Goal: Information Seeking & Learning: Check status

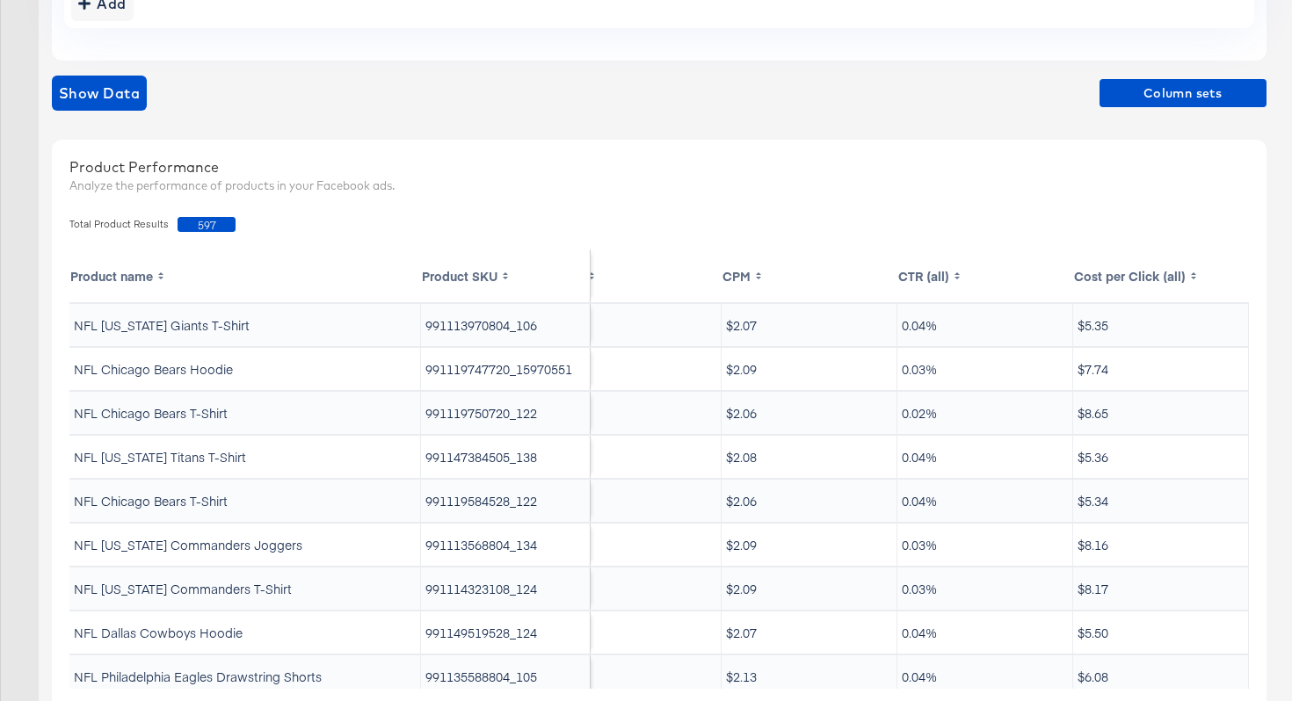
scroll to position [514, 0]
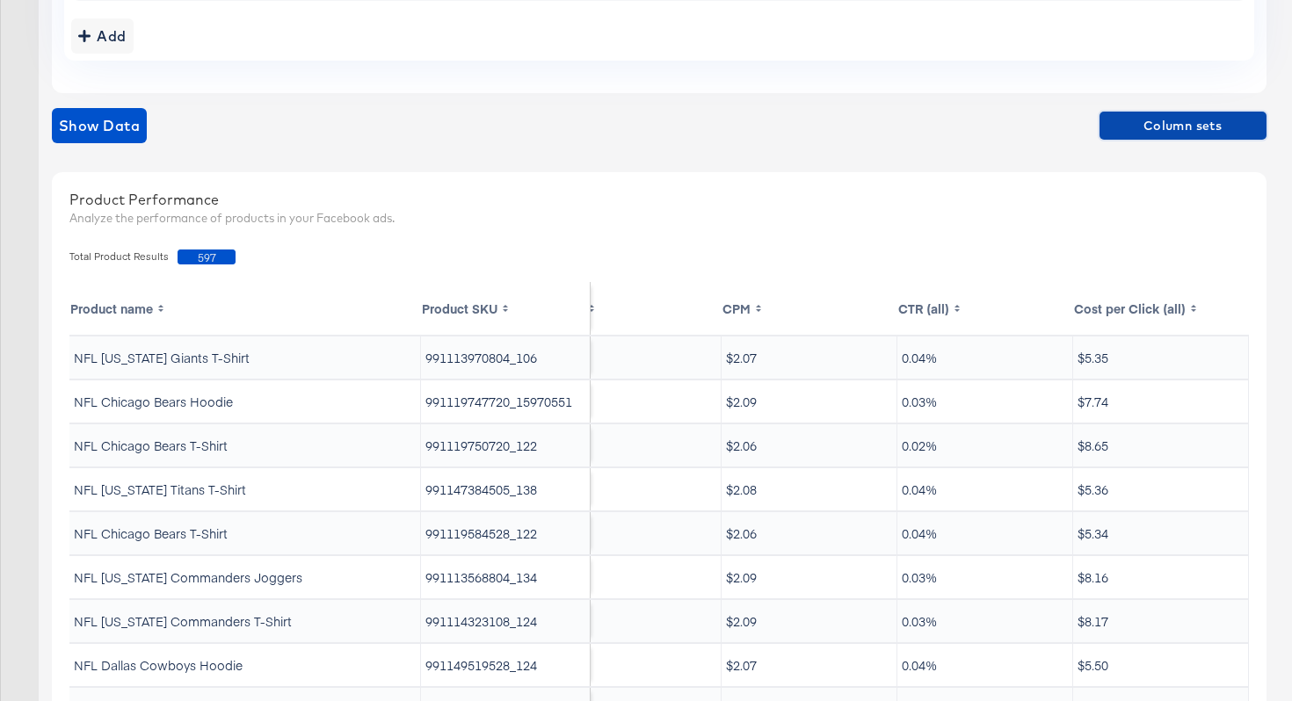
click at [1168, 130] on span "Column sets" at bounding box center [1182, 126] width 153 height 22
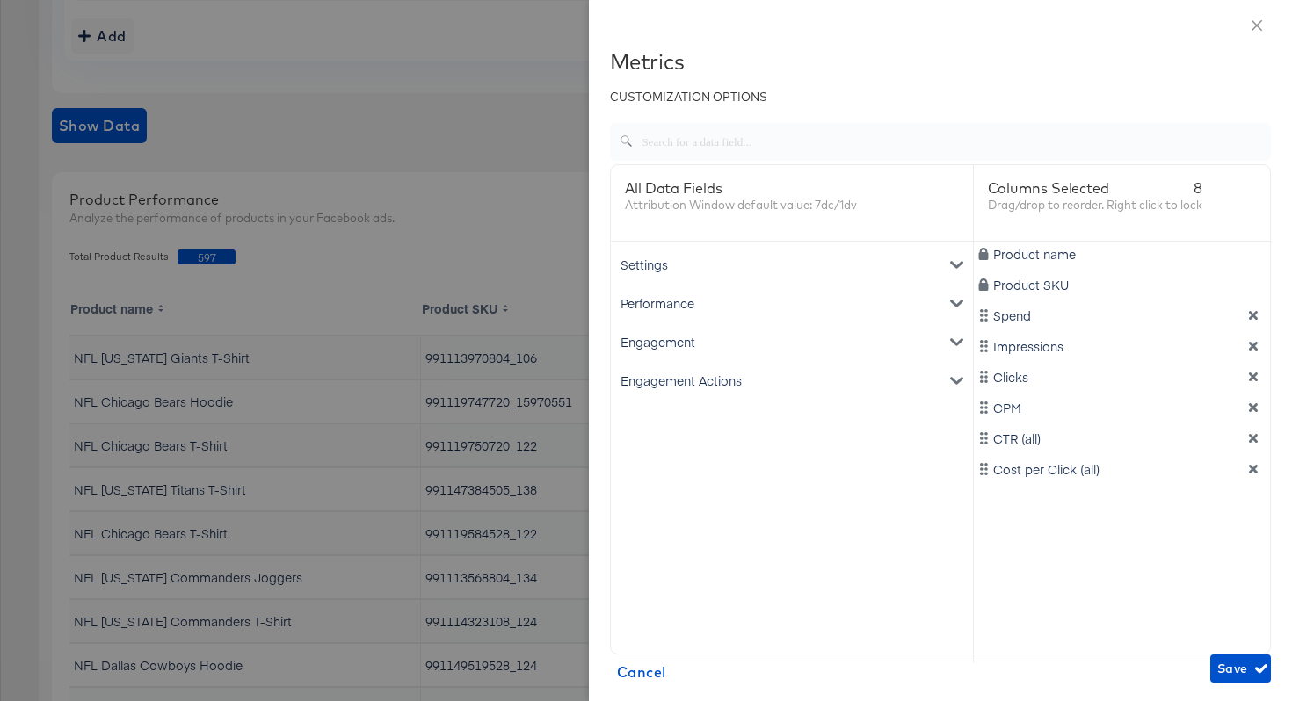
click at [925, 303] on div "Performance" at bounding box center [791, 303] width 355 height 39
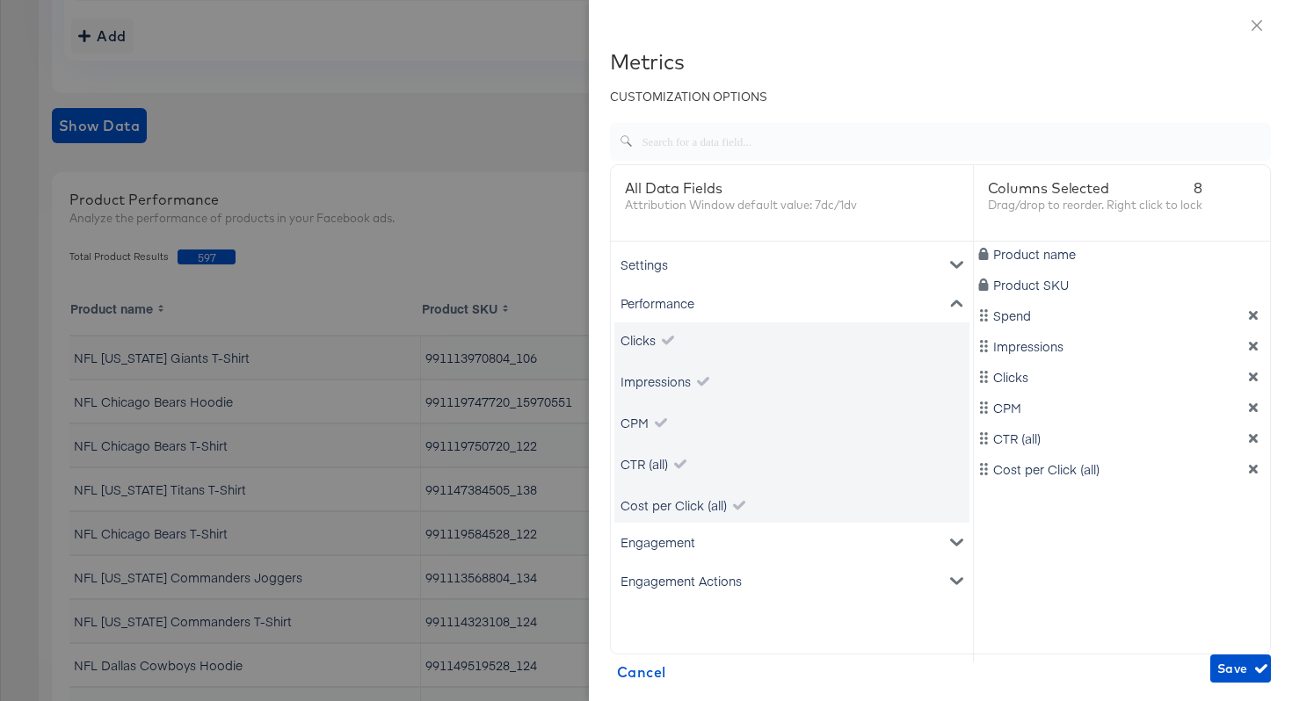
click at [758, 300] on div "Performance" at bounding box center [791, 303] width 355 height 39
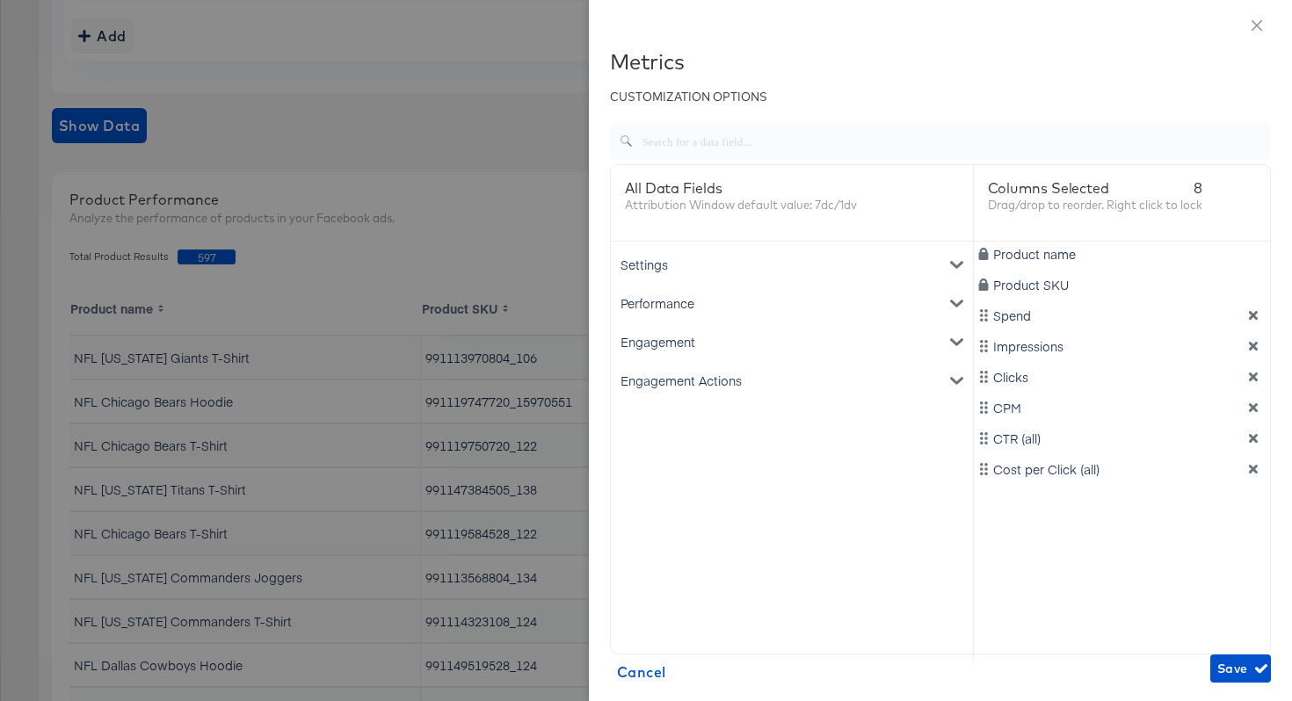
click at [758, 300] on div "Performance" at bounding box center [791, 303] width 355 height 39
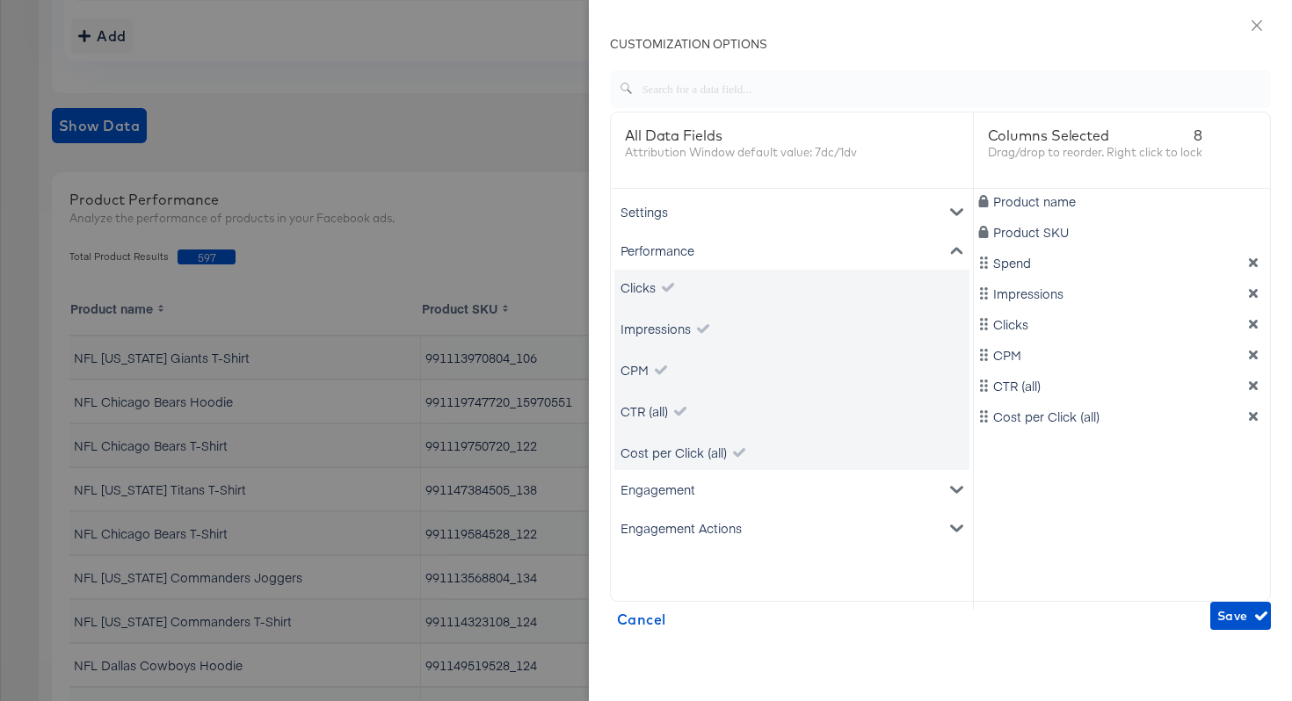
scroll to position [67, 0]
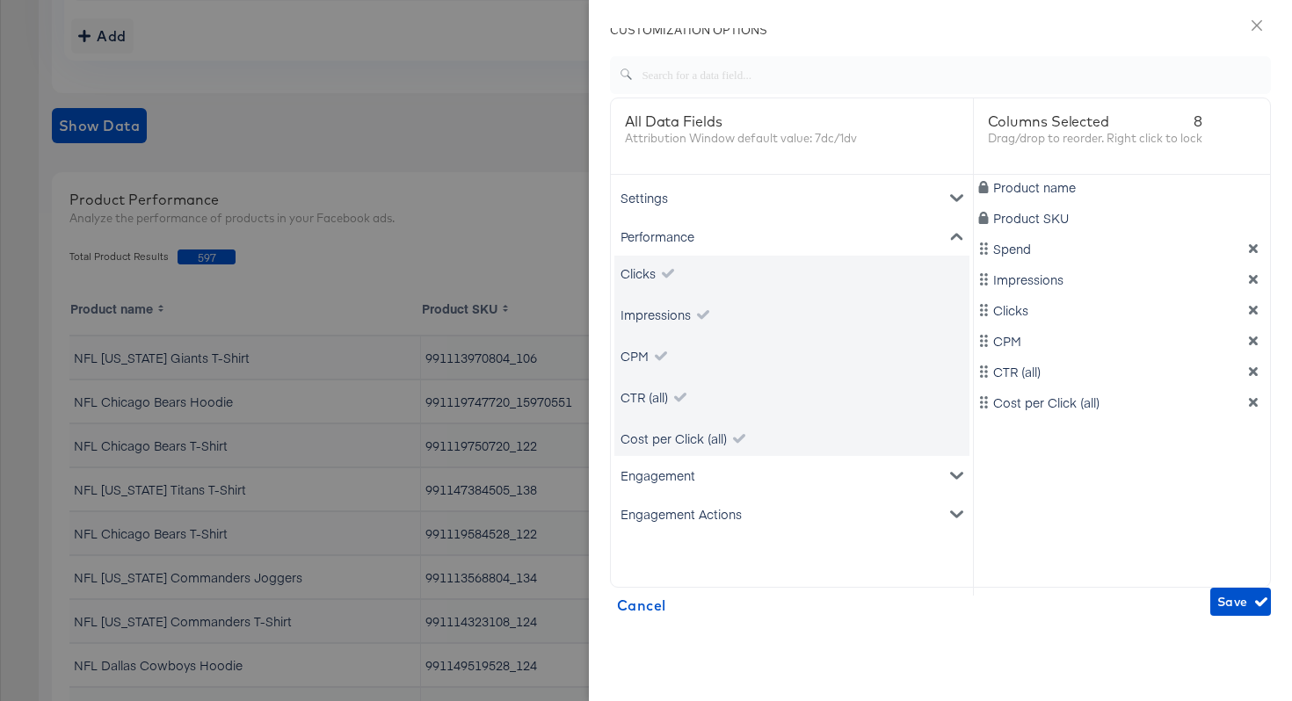
click at [707, 467] on div "Engagement" at bounding box center [791, 475] width 355 height 39
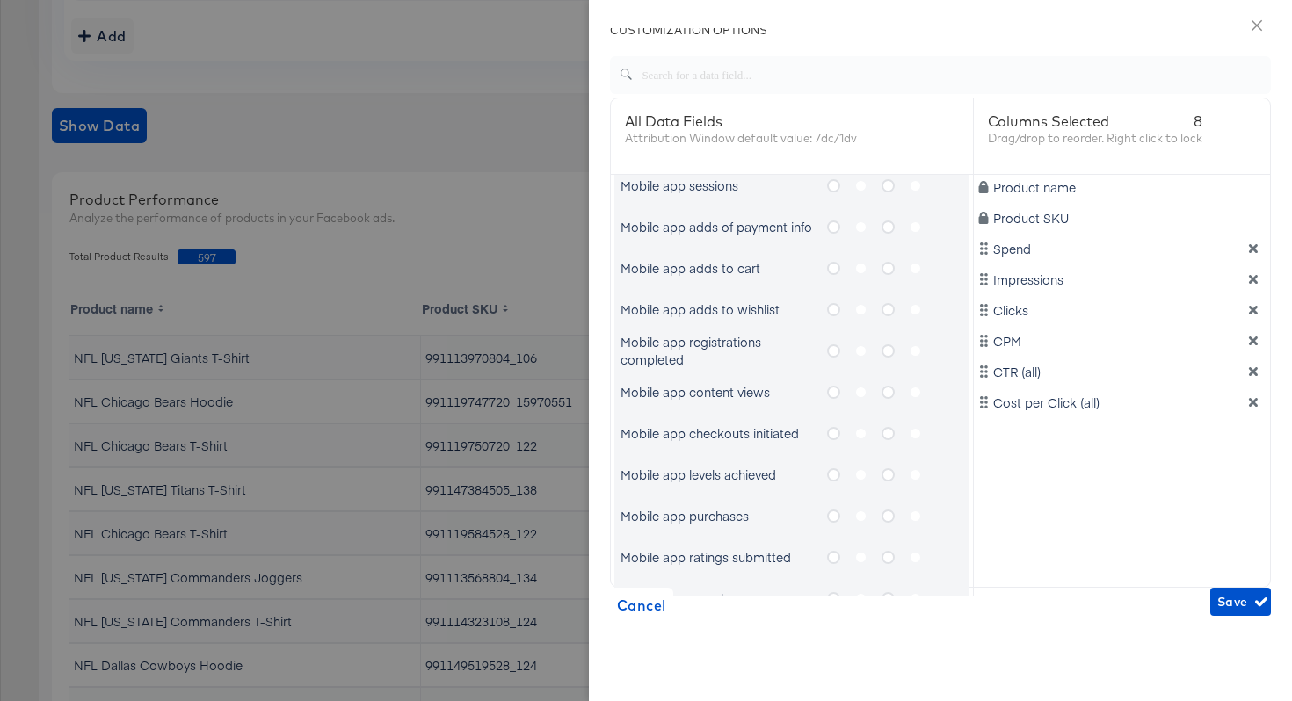
scroll to position [0, 0]
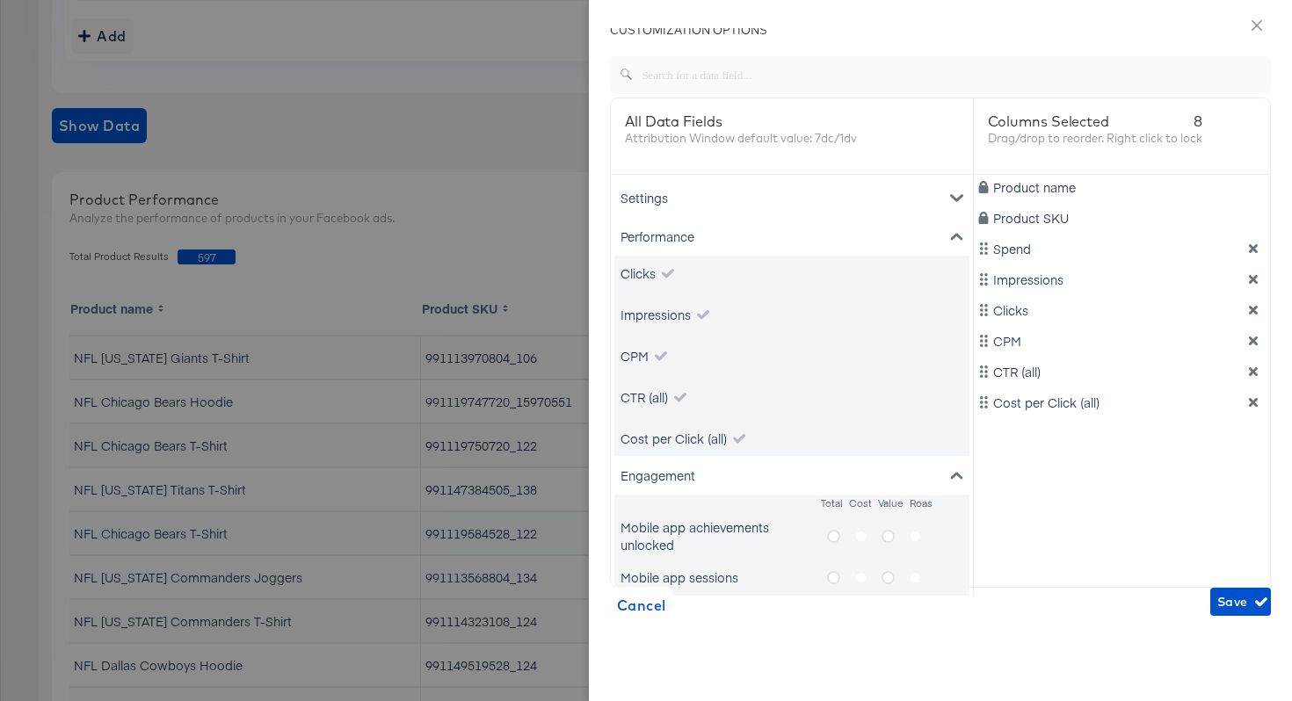
click at [732, 480] on div "Engagement" at bounding box center [791, 475] width 355 height 39
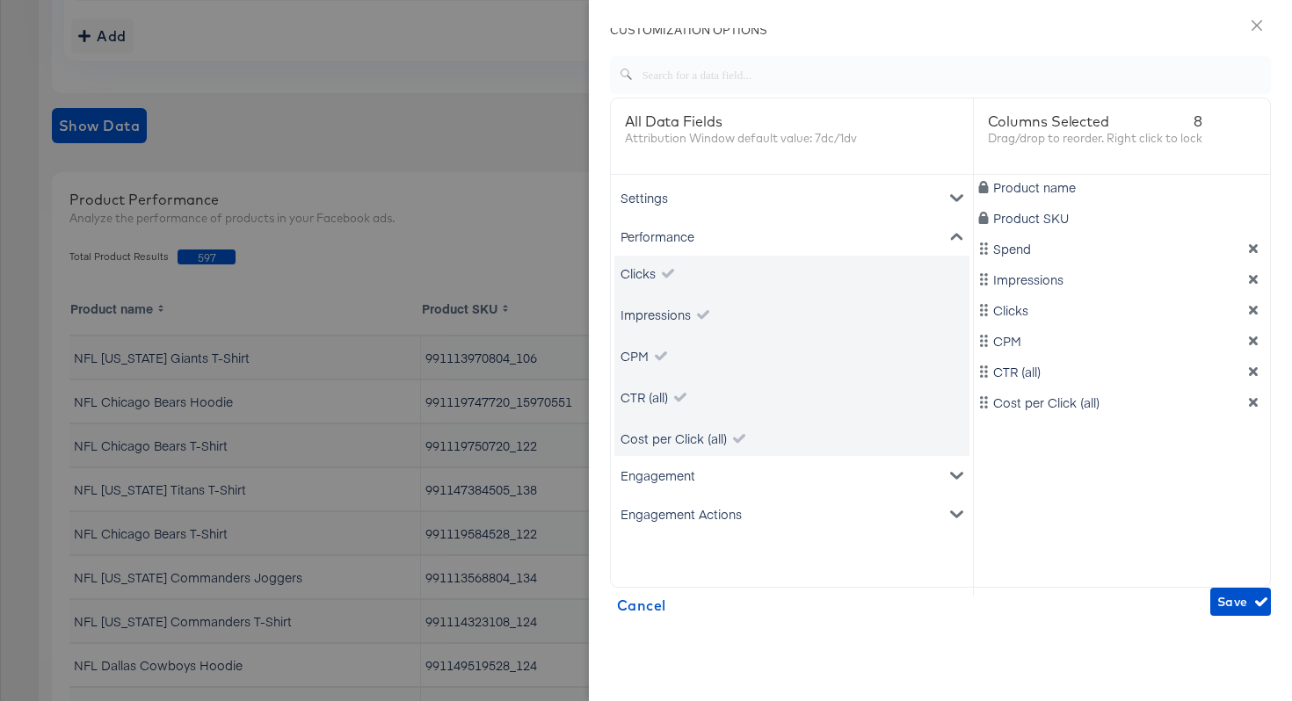
click at [732, 511] on div "Engagement Actions" at bounding box center [791, 514] width 355 height 39
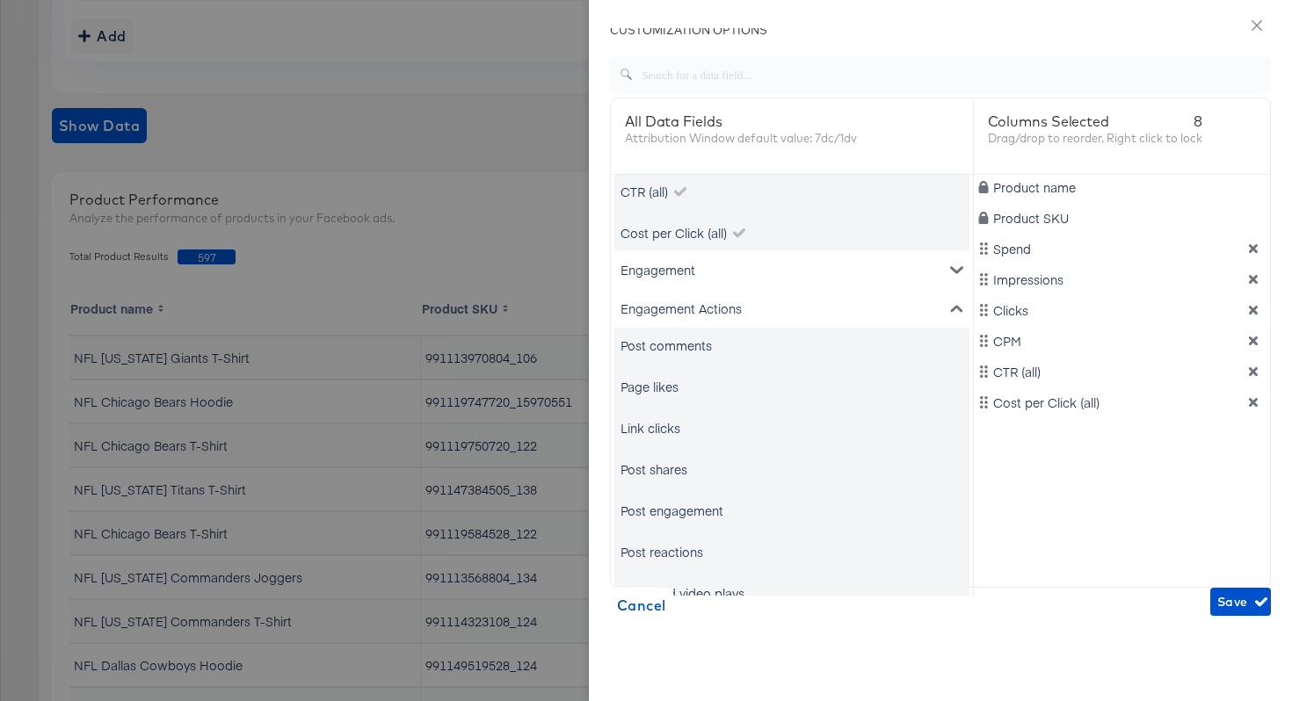
scroll to position [224, 0]
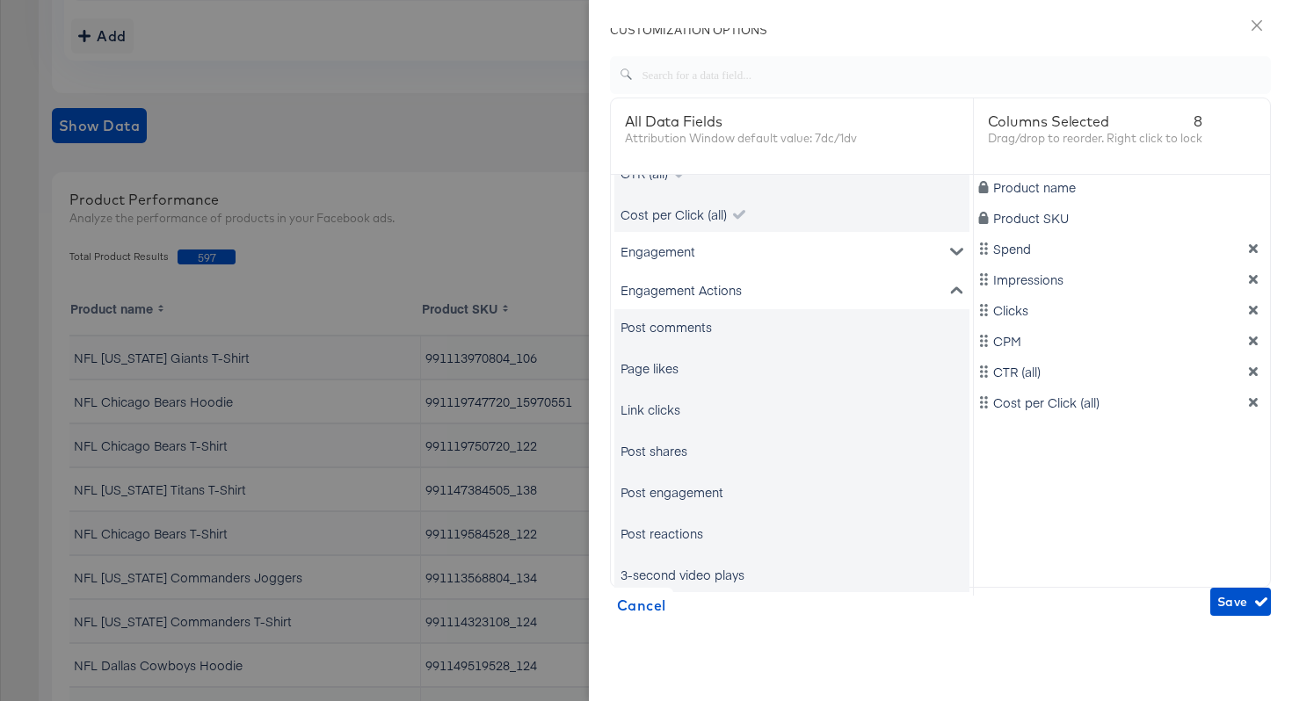
click at [670, 407] on div "Link clicks" at bounding box center [650, 410] width 60 height 18
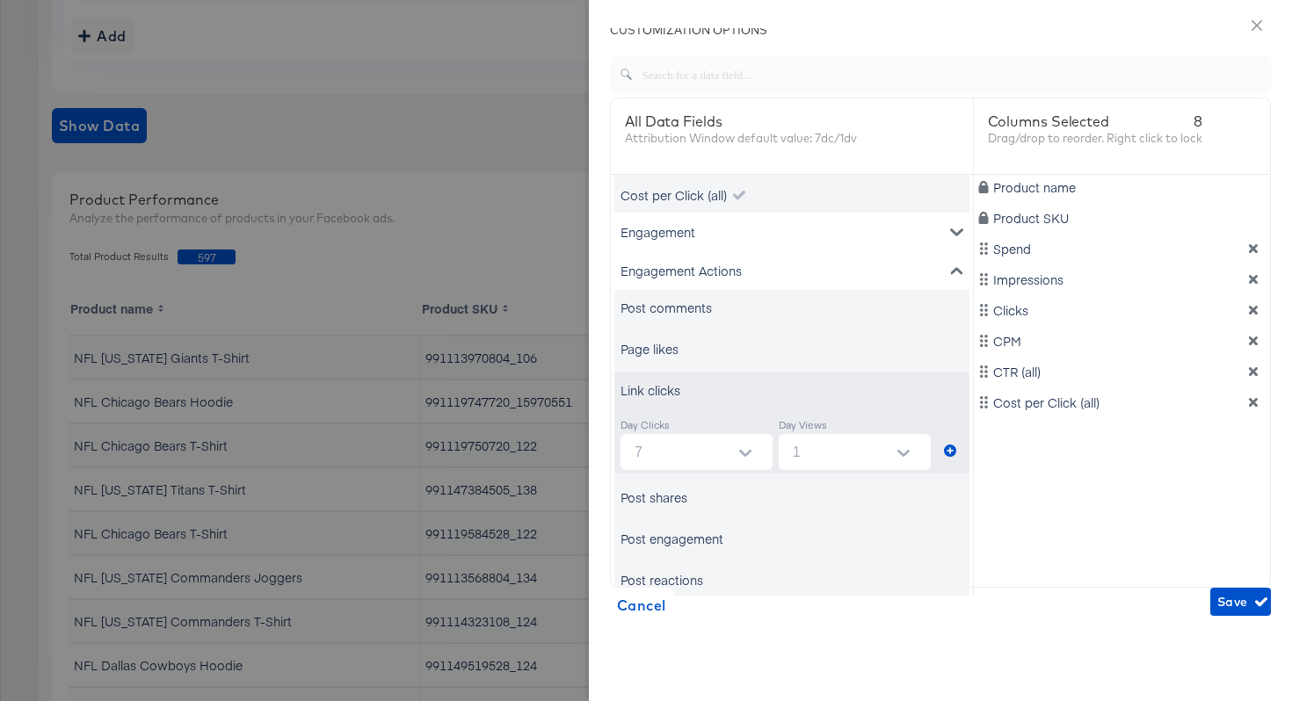
scroll to position [290, 0]
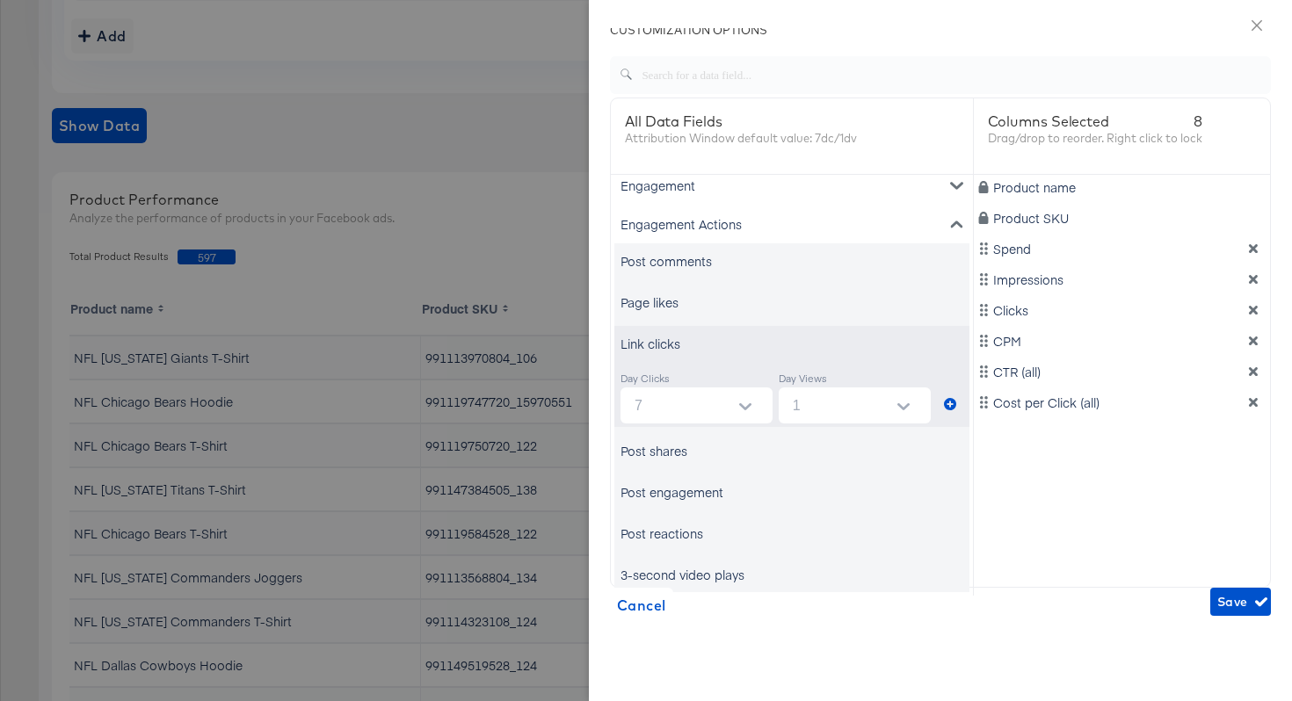
click at [688, 490] on div "Post engagement" at bounding box center [671, 492] width 103 height 18
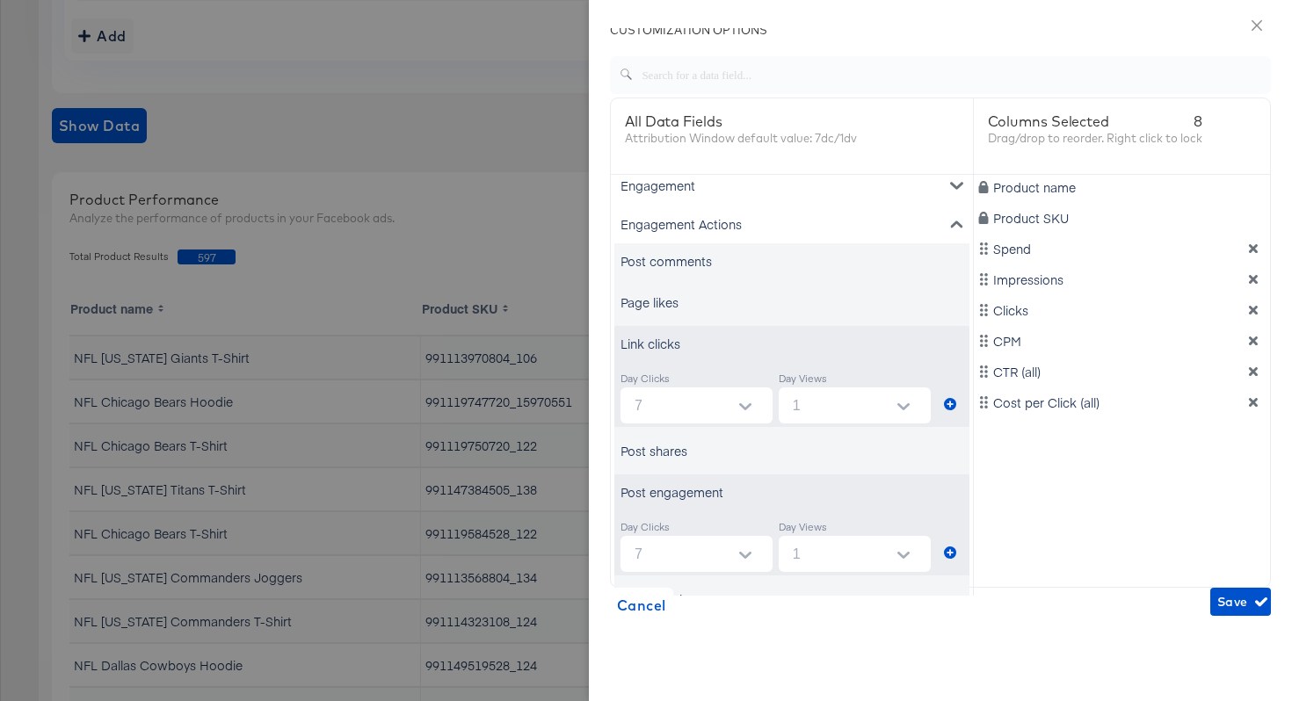
scroll to position [356, 0]
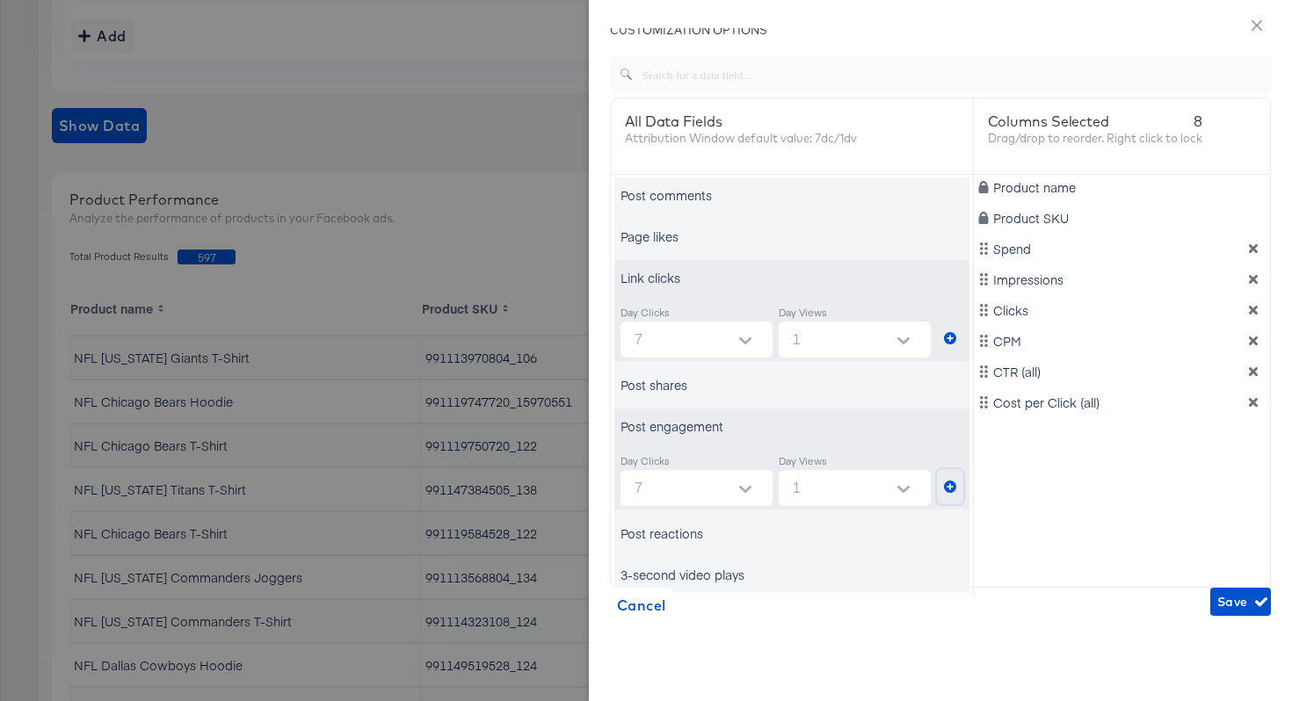
click at [949, 486] on icon "metrics-list" at bounding box center [950, 487] width 12 height 12
click at [952, 337] on icon "metrics-list" at bounding box center [950, 338] width 12 height 12
click at [1244, 605] on span "Save" at bounding box center [1240, 602] width 47 height 22
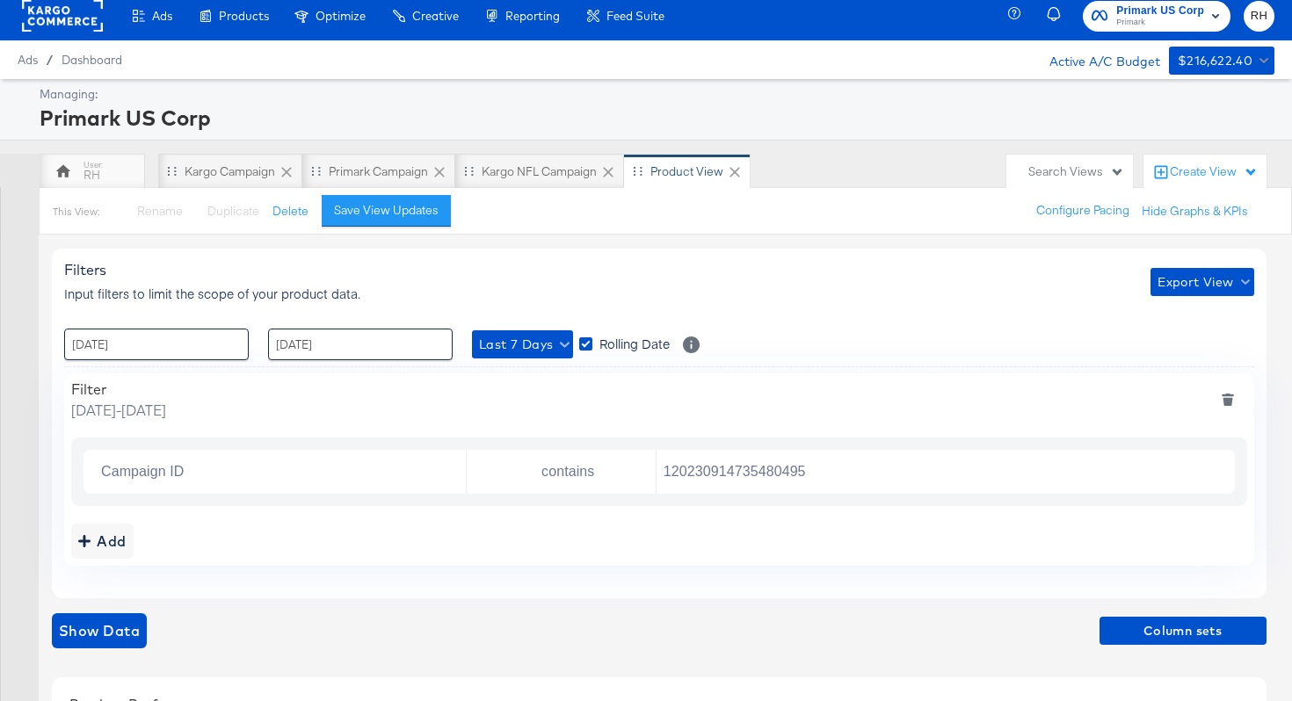
scroll to position [0, 0]
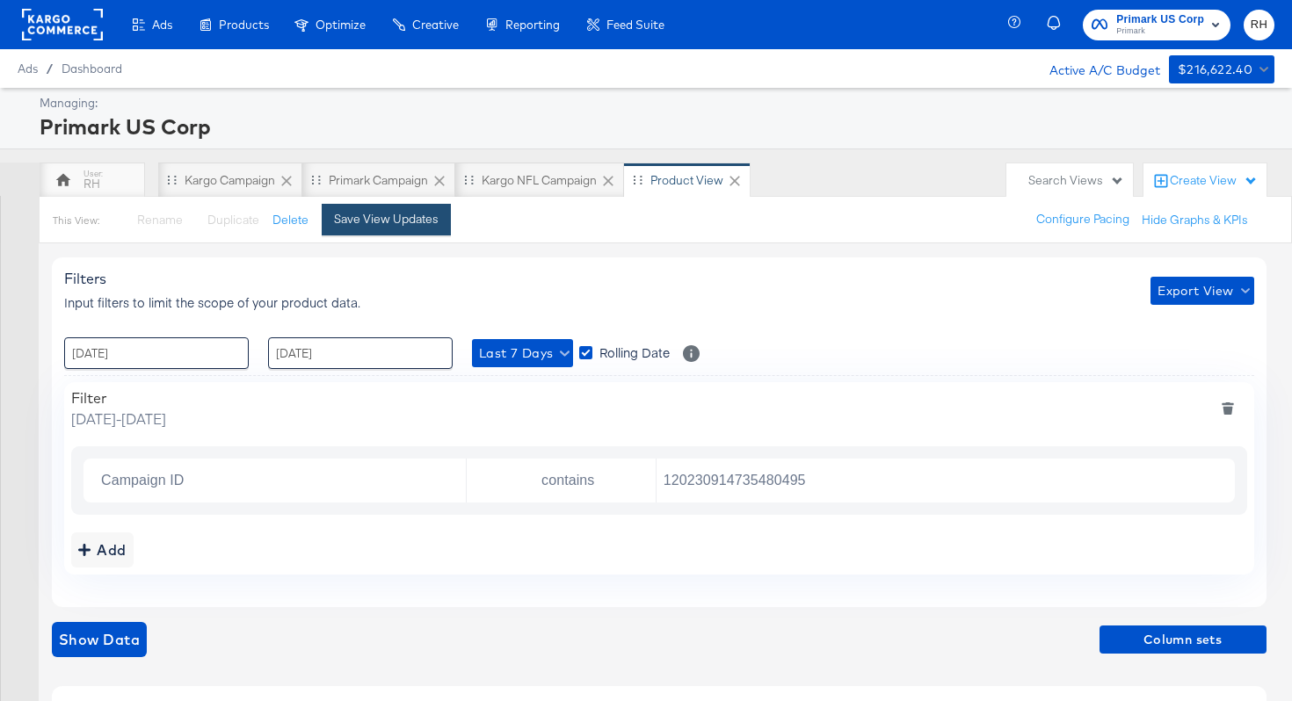
click at [385, 218] on div "Save View Updates" at bounding box center [386, 219] width 105 height 17
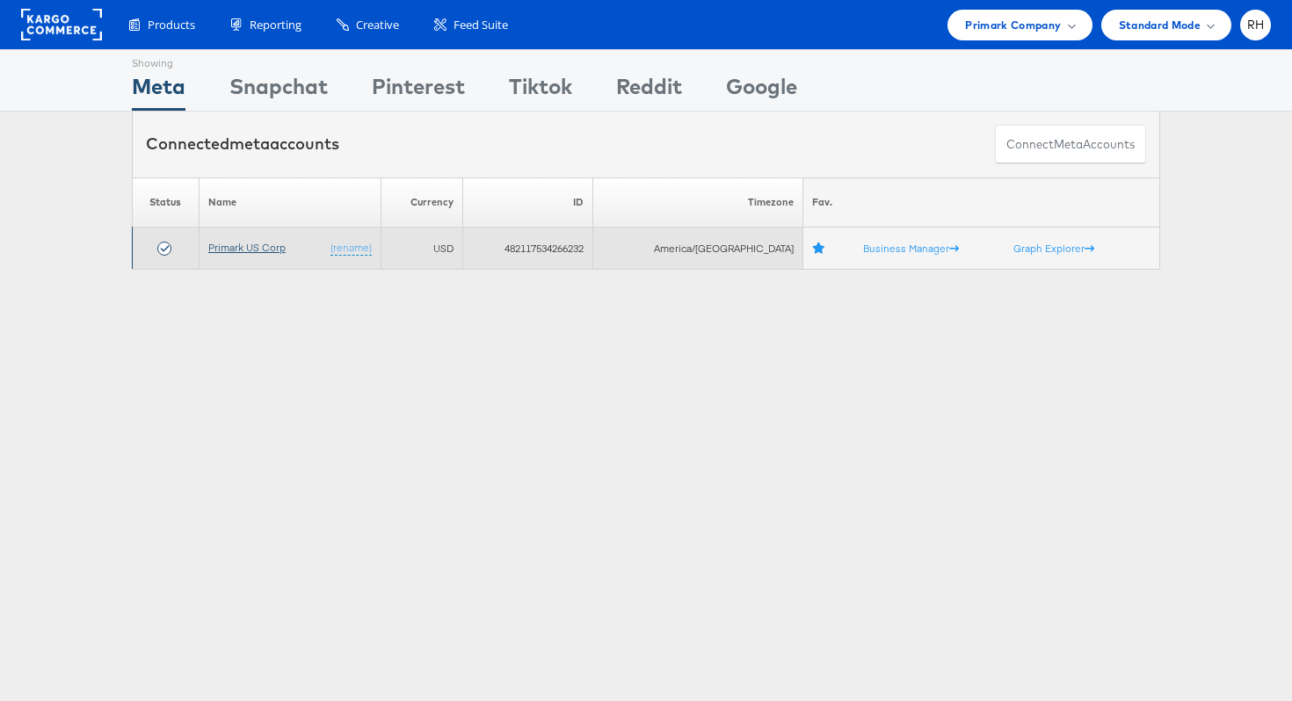
click at [247, 241] on link "Primark US Corp" at bounding box center [246, 247] width 77 height 13
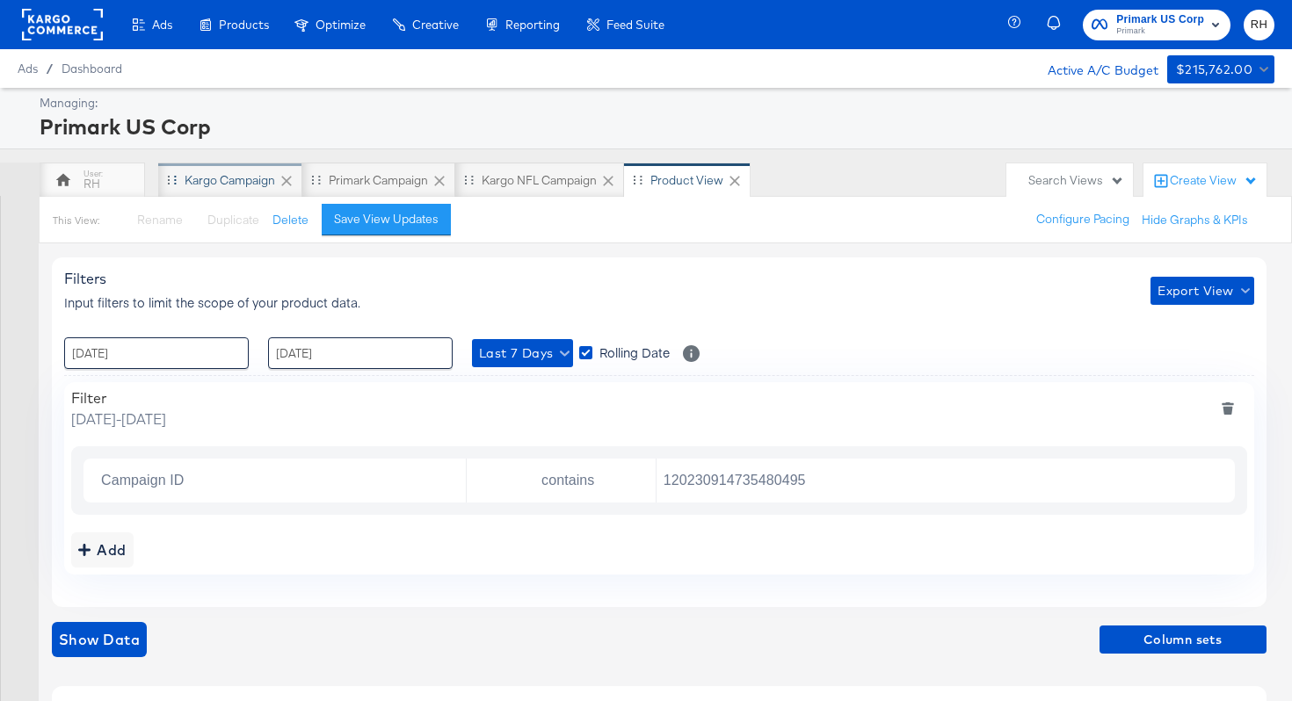
click at [223, 189] on div "Kargo Campaign" at bounding box center [230, 180] width 144 height 35
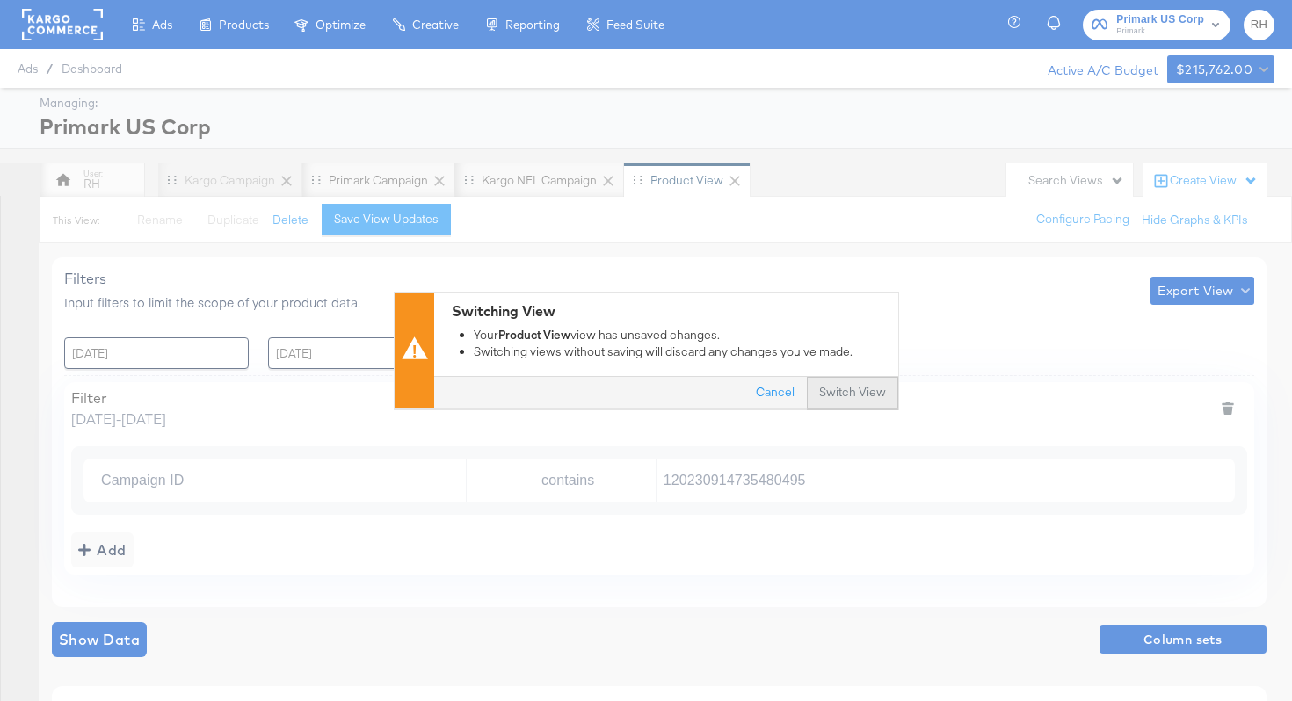
click at [844, 395] on button "Switch View" at bounding box center [852, 394] width 91 height 32
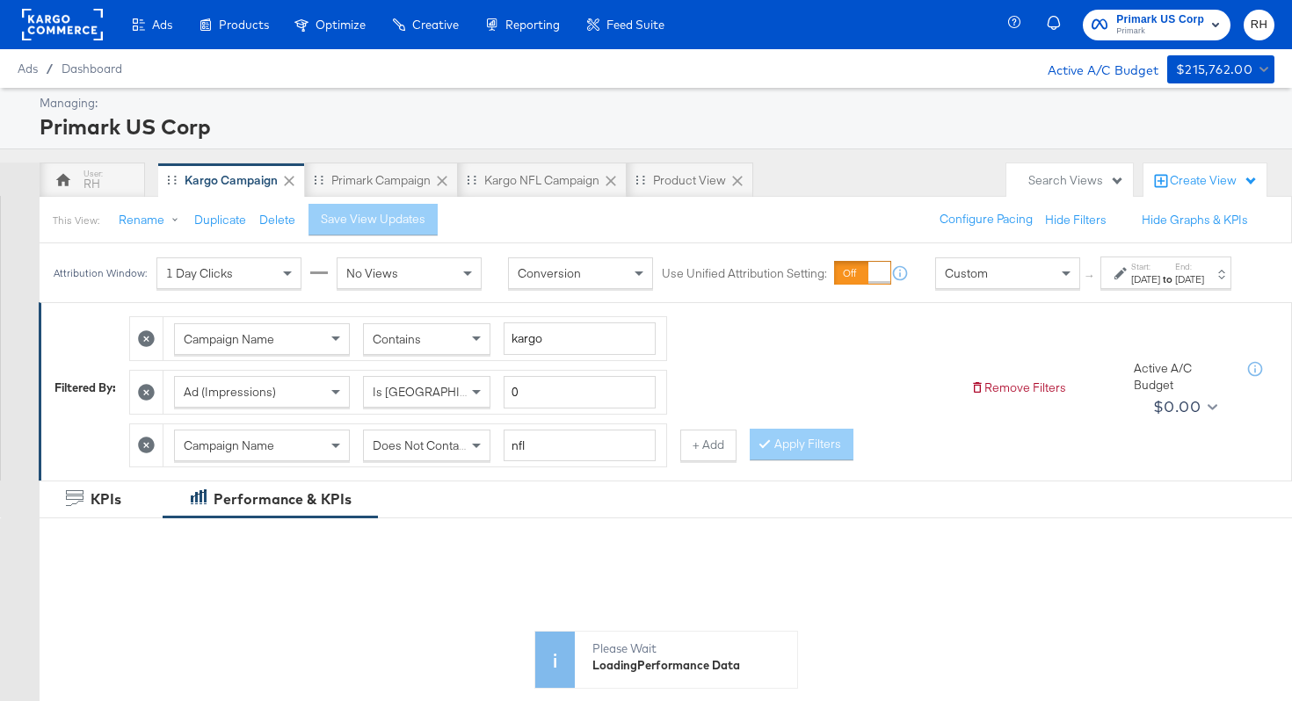
click at [1131, 286] on div "Jul 30th 2025" at bounding box center [1145, 279] width 29 height 14
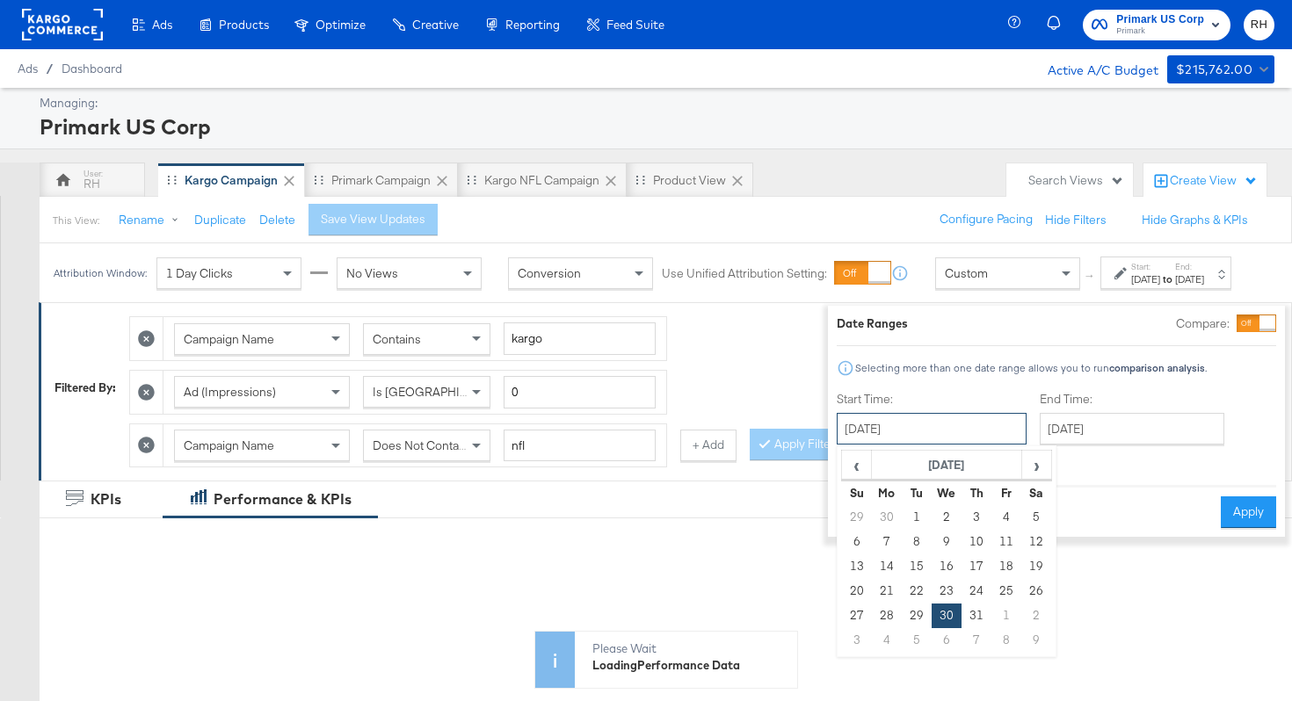
click at [964, 435] on input "July 30th 2025" at bounding box center [932, 429] width 190 height 32
click at [1023, 461] on span "›" at bounding box center [1036, 465] width 27 height 26
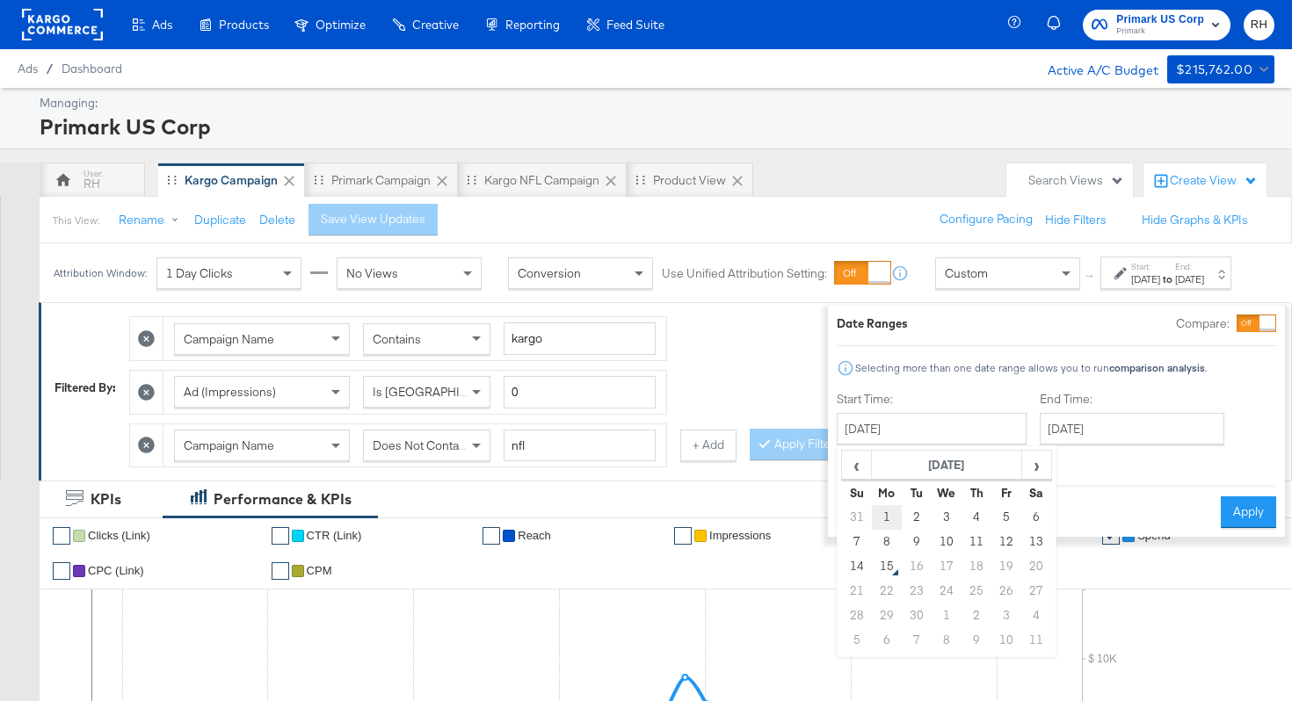
click at [872, 516] on td "1" at bounding box center [887, 517] width 30 height 25
type input "September 1st 2025"
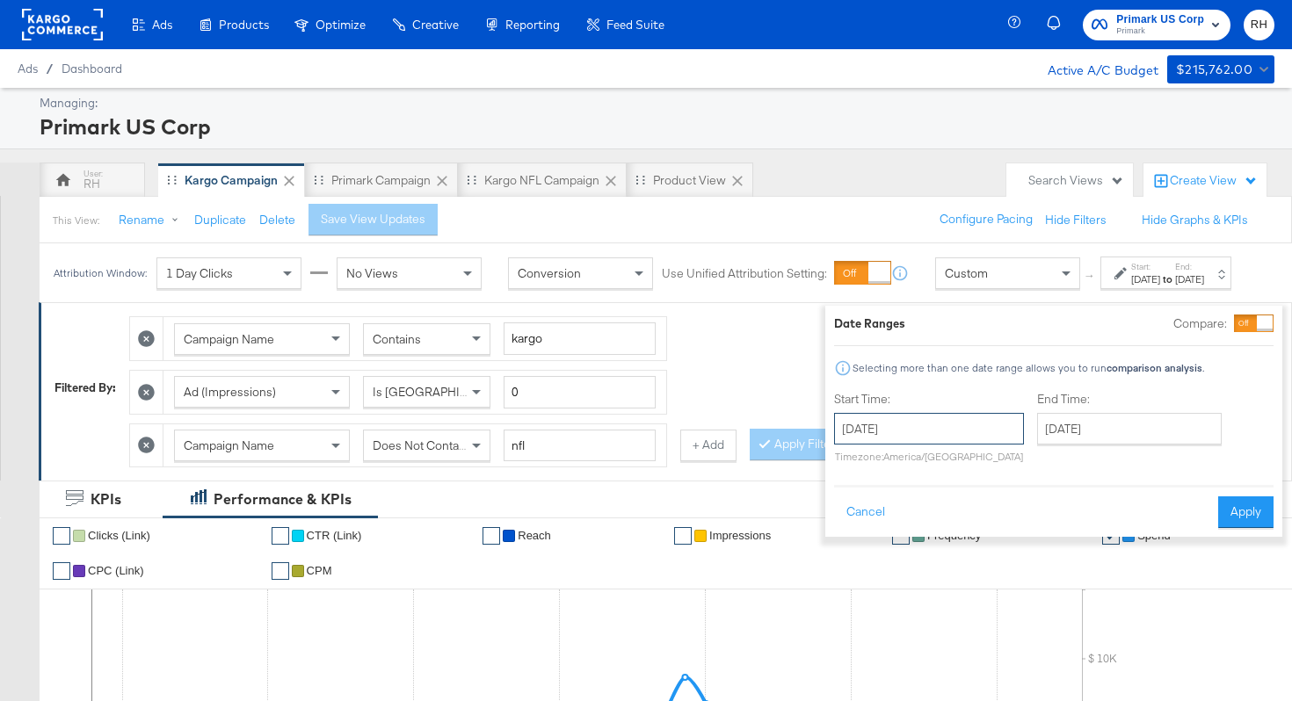
click at [965, 428] on input "September 1st 2025" at bounding box center [929, 429] width 190 height 32
click at [1218, 517] on button "Apply" at bounding box center [1245, 512] width 55 height 32
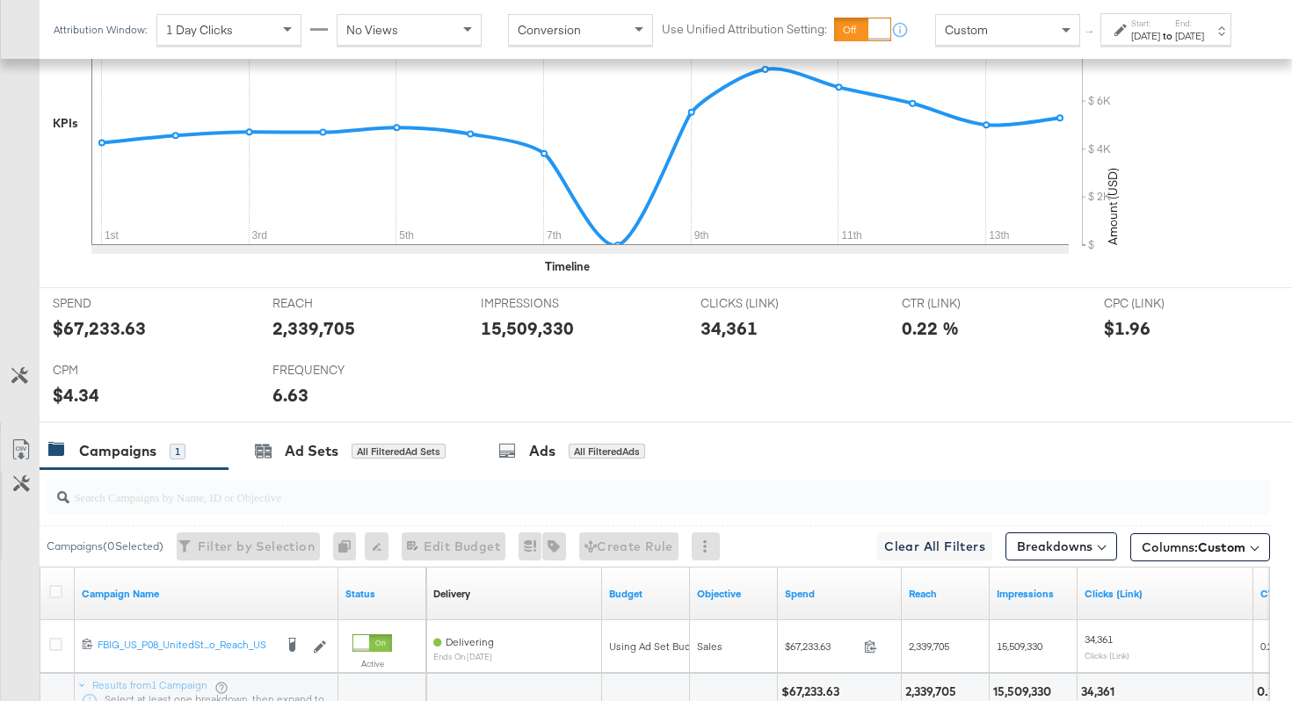
scroll to position [779, 0]
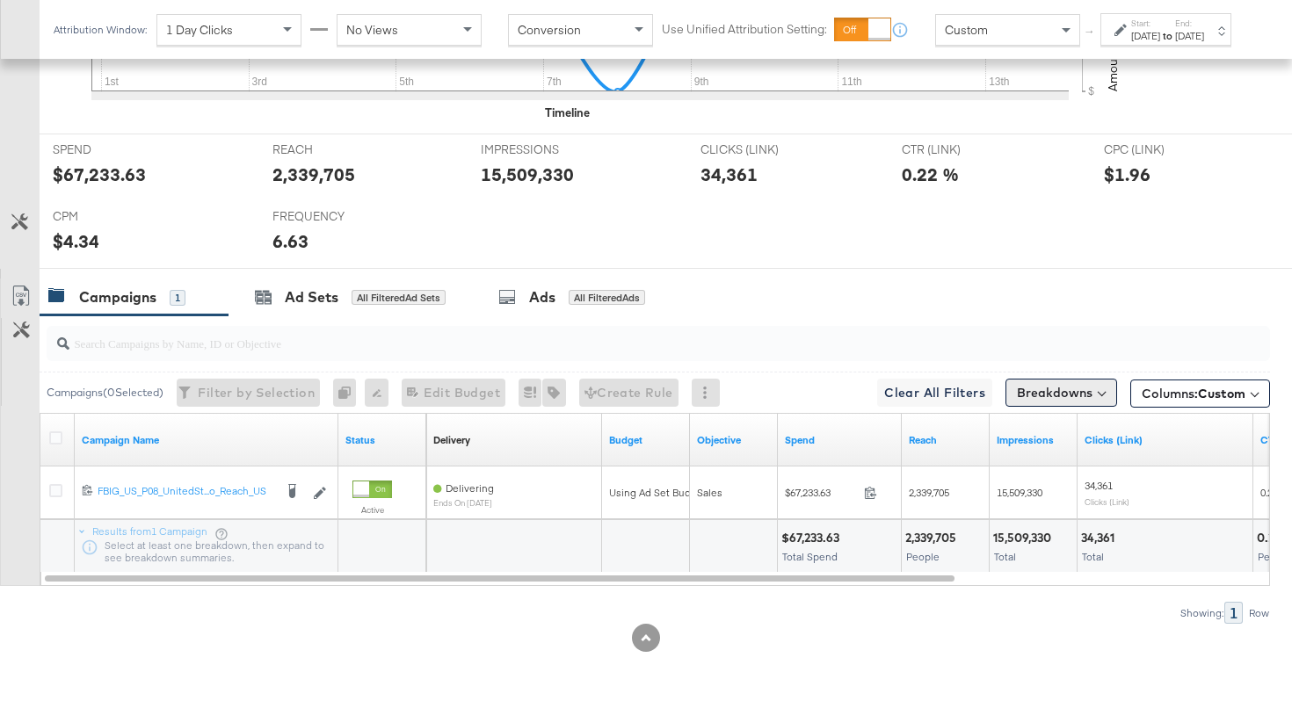
click at [1105, 394] on button "Breakdowns" at bounding box center [1061, 393] width 112 height 28
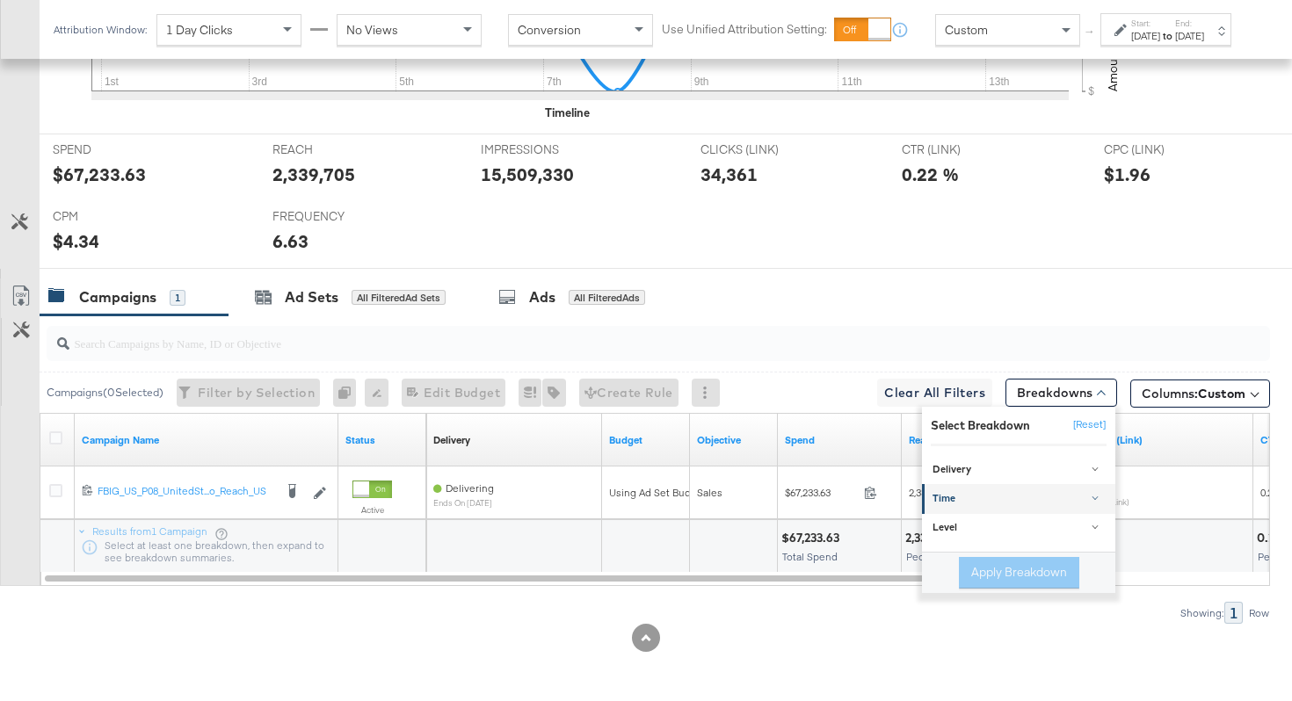
click at [981, 493] on div "Time" at bounding box center [1019, 500] width 175 height 14
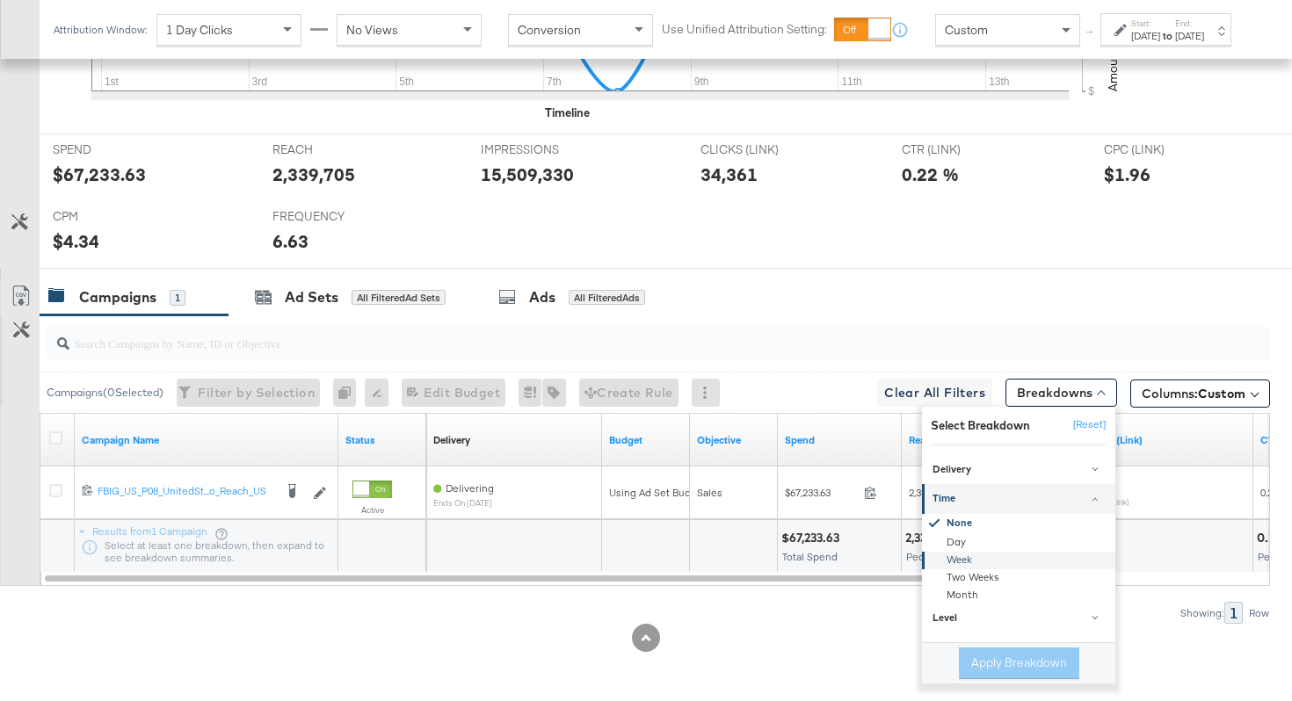
click at [952, 557] on div "Week" at bounding box center [1019, 561] width 191 height 18
click at [984, 654] on button "Apply Breakdown" at bounding box center [1019, 664] width 120 height 32
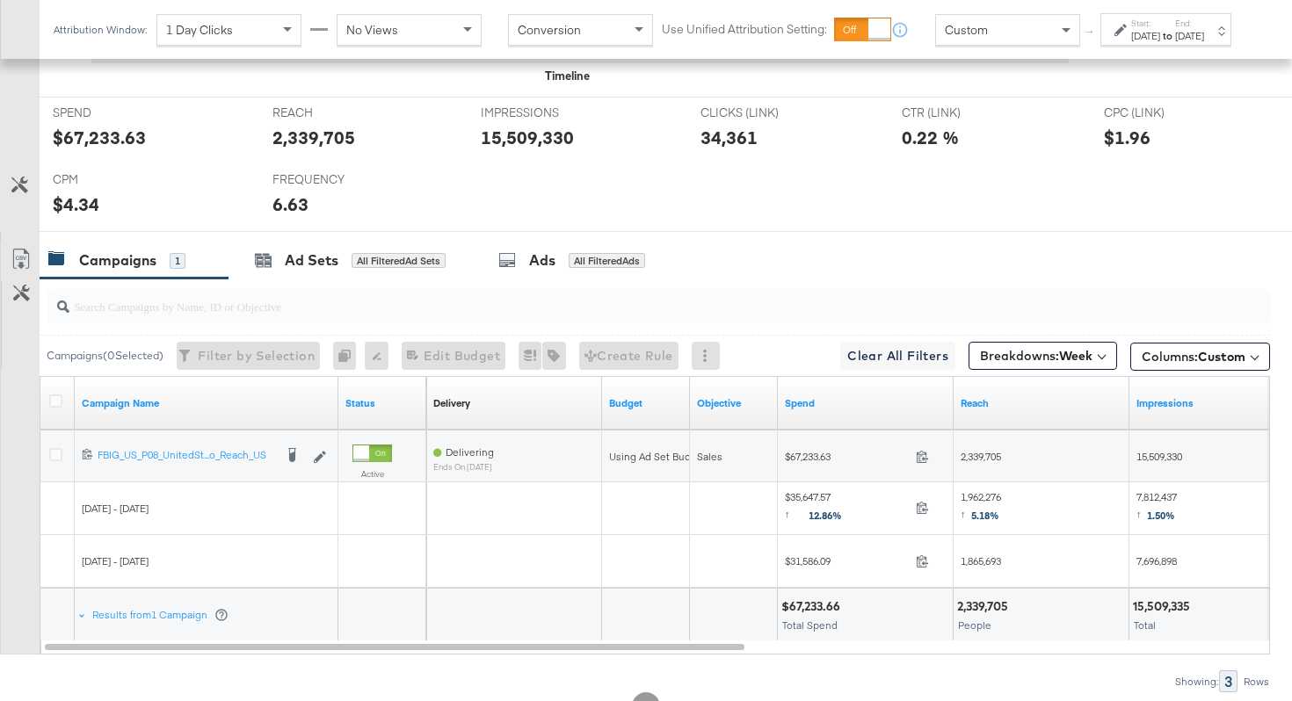
scroll to position [825, 0]
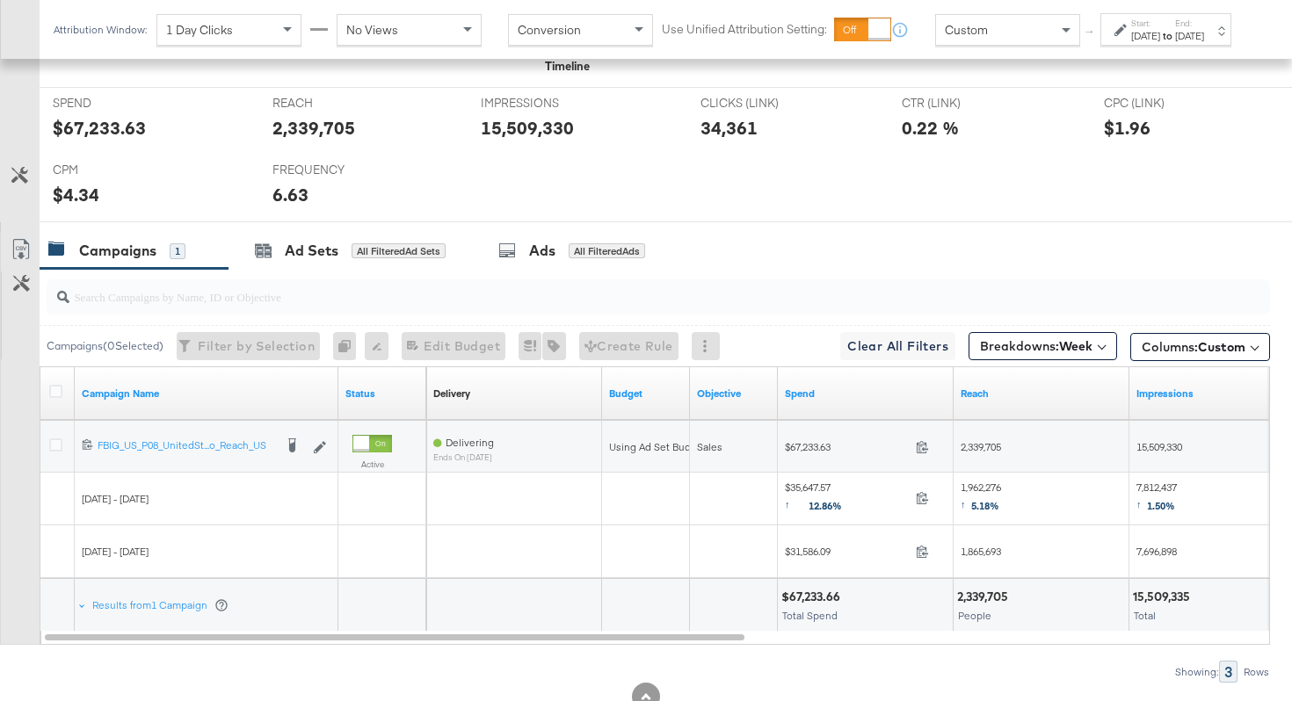
click at [1131, 43] on div "Sep 1st 2025" at bounding box center [1145, 36] width 29 height 14
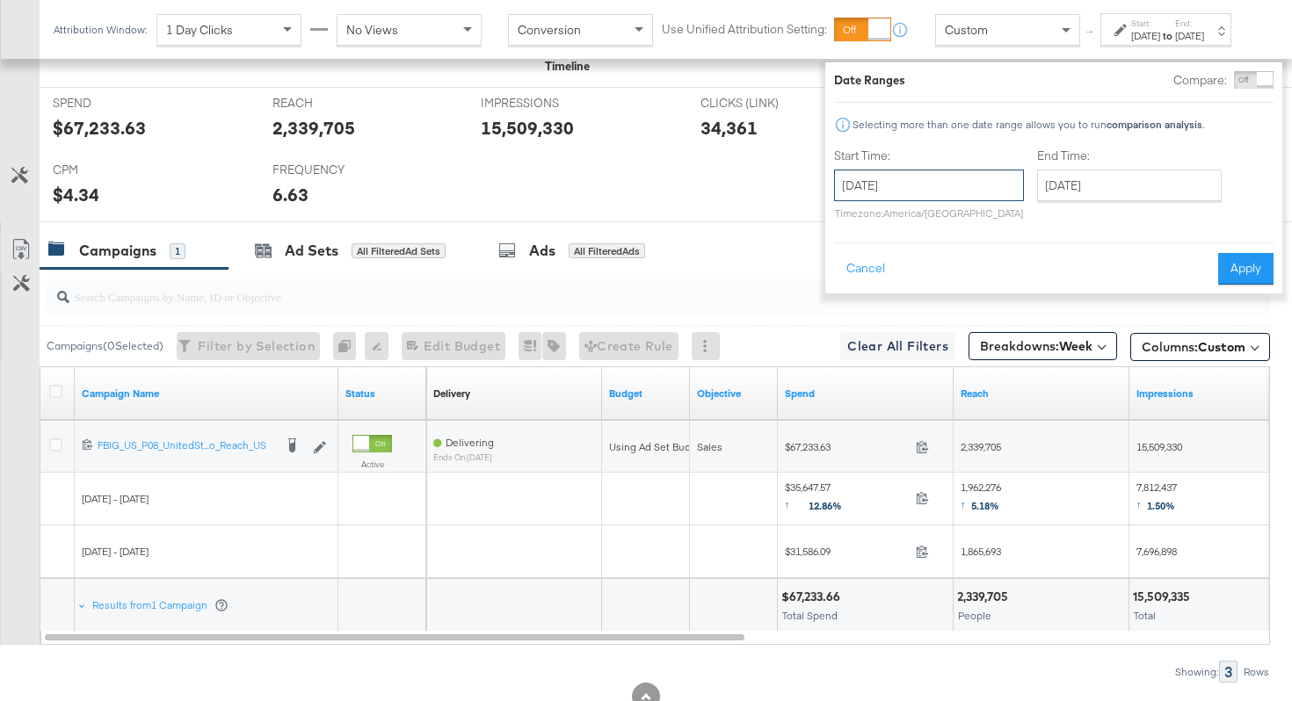
click at [908, 192] on input "September 1st 2025" at bounding box center [929, 186] width 190 height 32
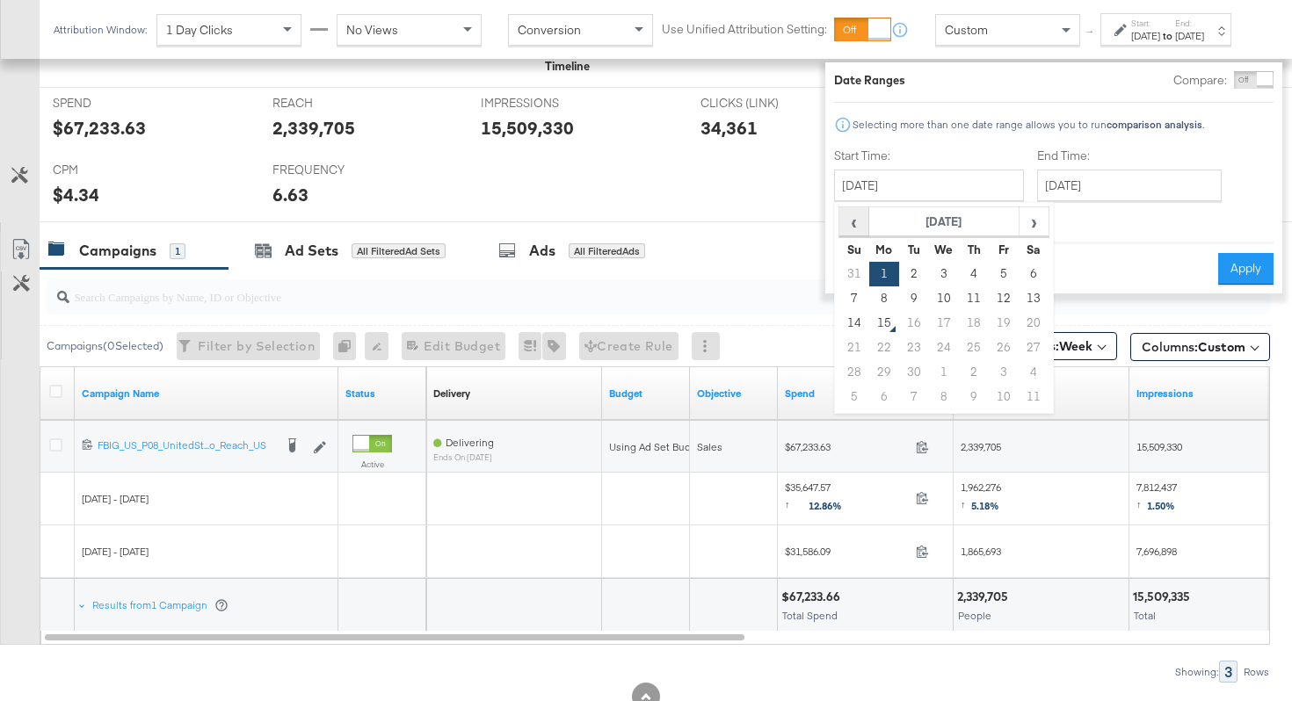
click at [840, 228] on span "‹" at bounding box center [853, 221] width 27 height 26
click at [869, 372] on td "25" at bounding box center [884, 372] width 30 height 25
type input "August 25th 2025"
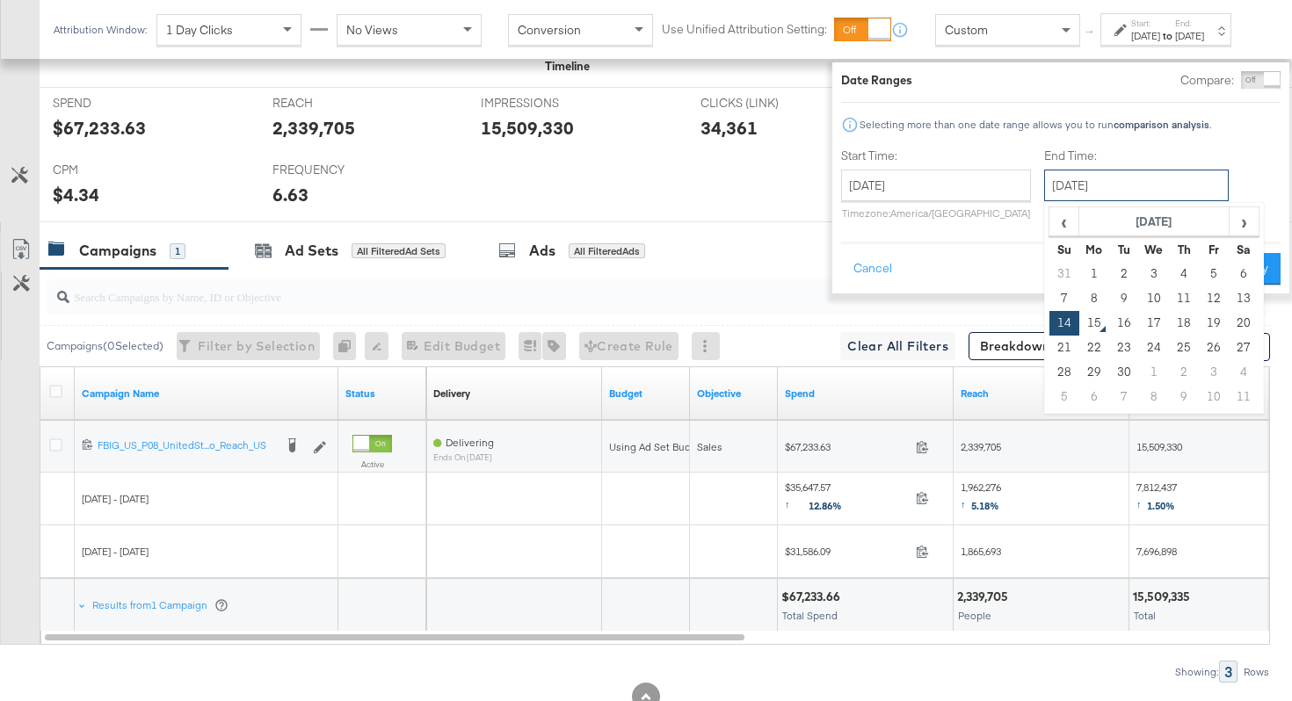
click at [1069, 178] on input "September 14th 2025" at bounding box center [1136, 186] width 185 height 32
click at [1049, 302] on td "7" at bounding box center [1064, 298] width 30 height 25
type input "September 7th 2025"
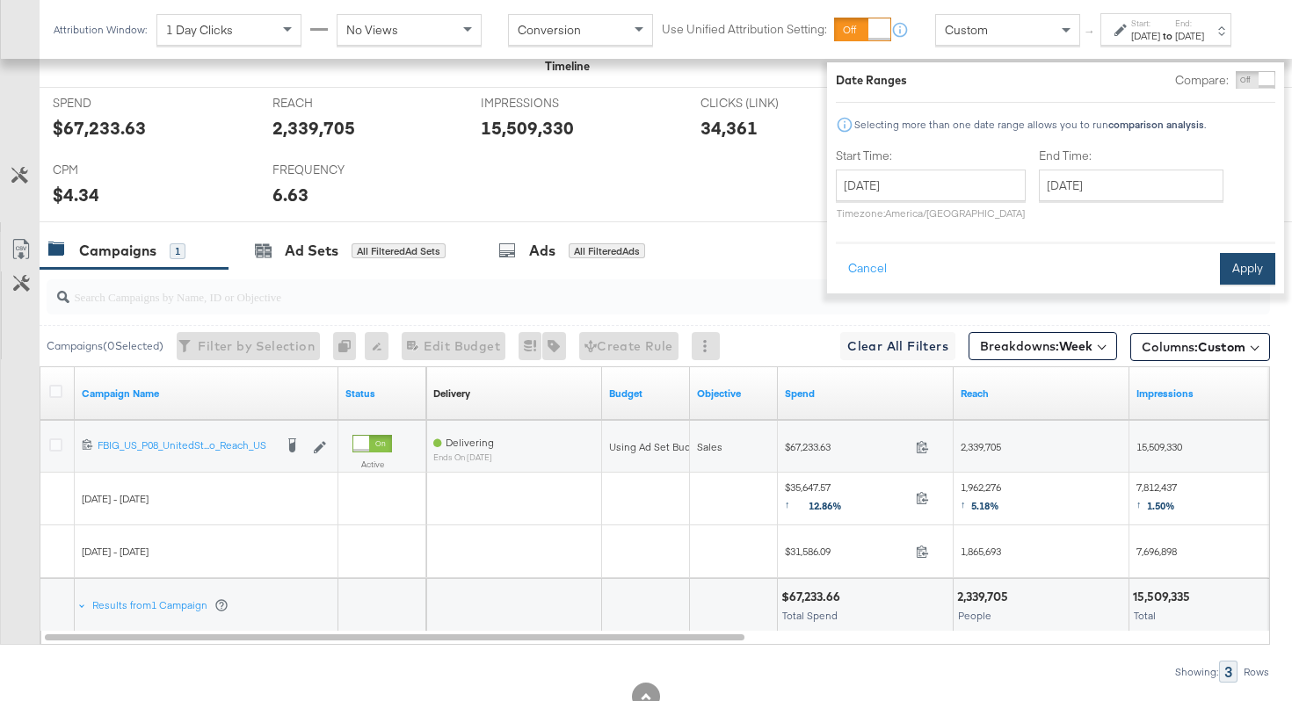
click at [1220, 265] on button "Apply" at bounding box center [1247, 269] width 55 height 32
